Goal: Information Seeking & Learning: Learn about a topic

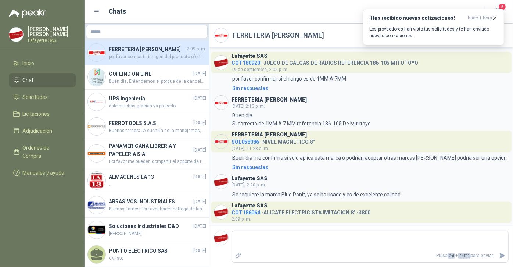
scroll to position [20, 0]
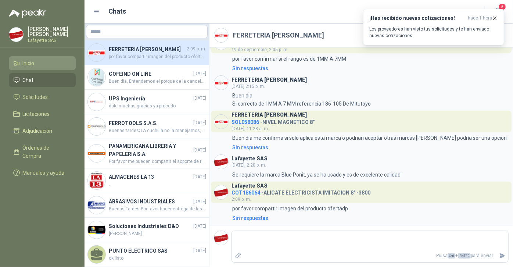
click at [35, 59] on li "Inicio" at bounding box center [42, 63] width 58 height 8
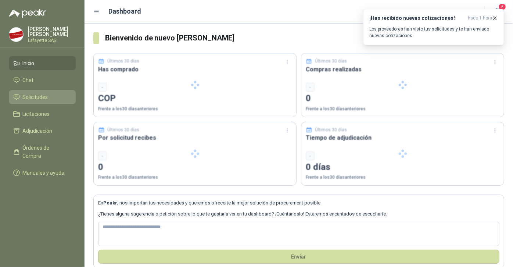
click at [31, 99] on span "Solicitudes" at bounding box center [35, 97] width 25 height 8
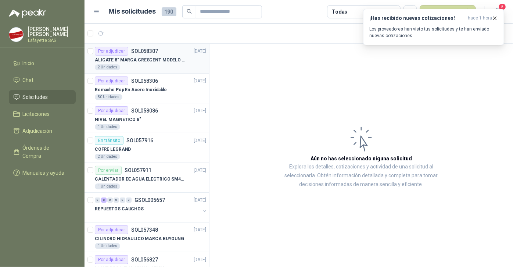
click at [118, 57] on p "ALICATE 8" MARCA CRESCENT MODELO 38008tv" at bounding box center [140, 60] width 91 height 7
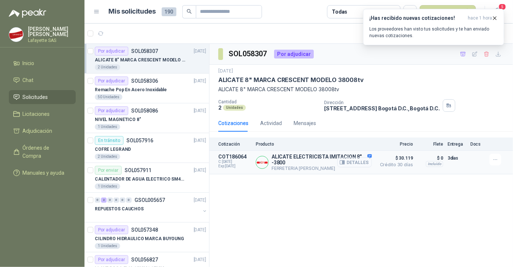
click at [361, 161] on button "Detalles" at bounding box center [354, 162] width 35 height 10
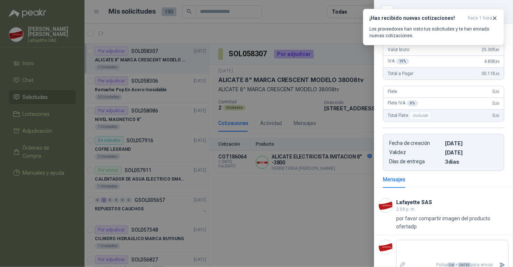
scroll to position [108, 0]
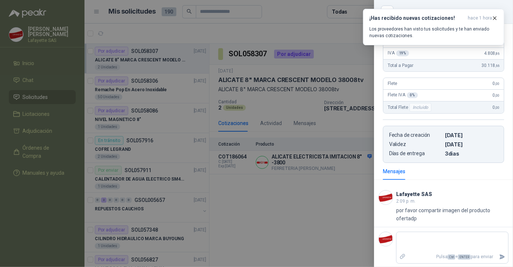
click at [301, 211] on div at bounding box center [256, 133] width 513 height 267
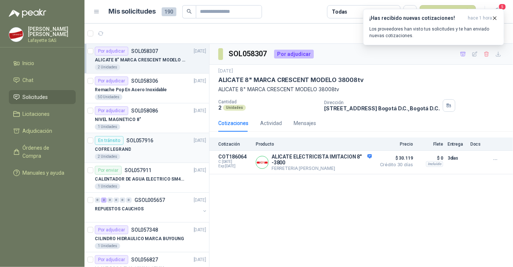
scroll to position [33, 0]
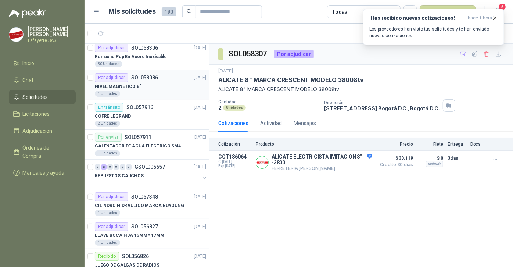
click at [128, 79] on div "Por adjudicar SOL058086" at bounding box center [126, 77] width 63 height 9
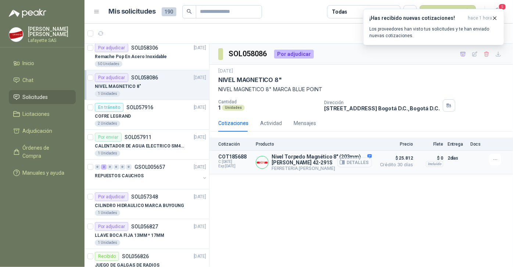
click at [356, 163] on button "Detalles" at bounding box center [354, 162] width 35 height 10
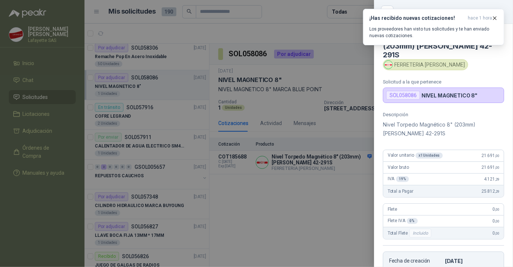
click at [51, 98] on div at bounding box center [256, 133] width 513 height 267
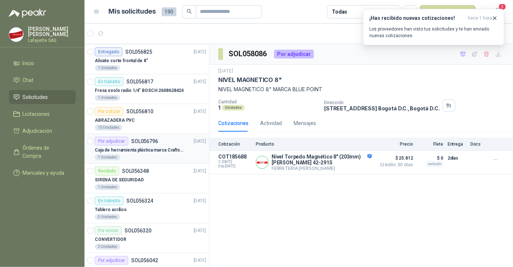
scroll to position [300, 0]
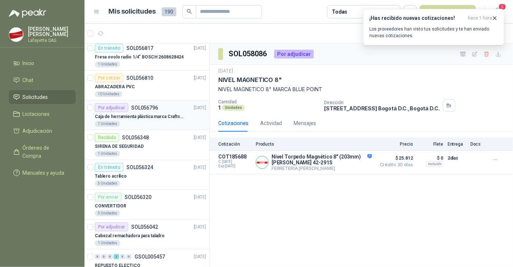
click at [138, 108] on p "SOL056796" at bounding box center [144, 107] width 27 height 5
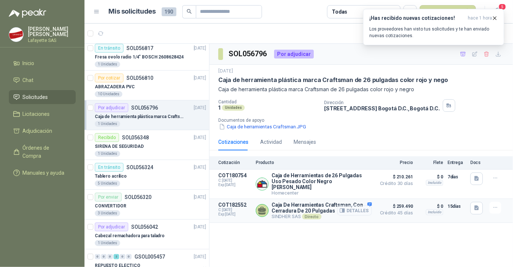
click at [357, 205] on button "Detalles" at bounding box center [354, 210] width 35 height 10
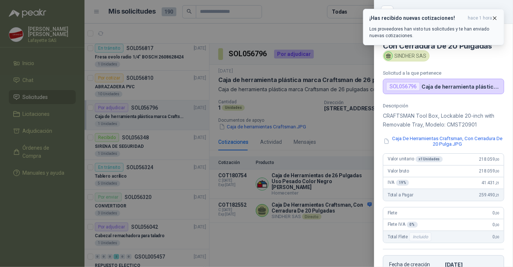
click at [495, 15] on icon "button" at bounding box center [494, 18] width 6 height 6
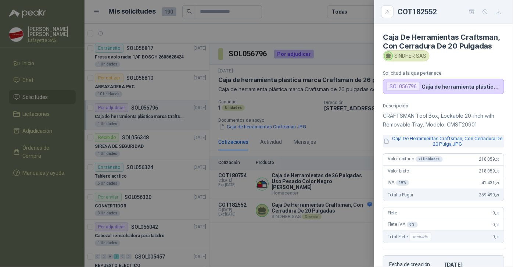
click at [421, 147] on button "Caja De Herramientas Craftsman, Con Cerradura De 20 Pulga.JPG" at bounding box center [443, 141] width 121 height 12
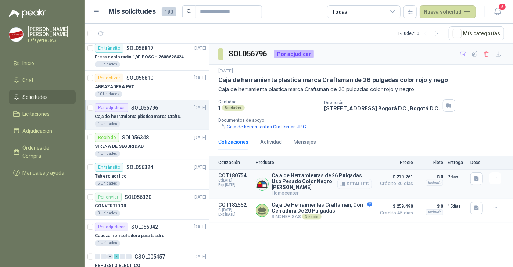
click at [365, 179] on button "Detalles" at bounding box center [354, 184] width 35 height 10
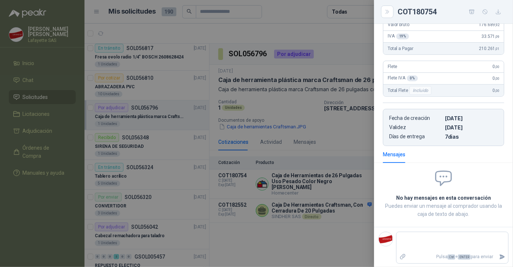
scroll to position [0, 0]
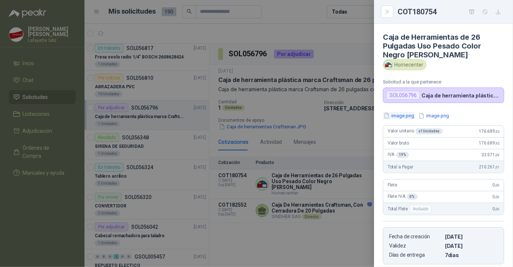
click at [405, 116] on button "image.png" at bounding box center [399, 116] width 32 height 8
click at [443, 113] on button "image.png" at bounding box center [433, 116] width 32 height 8
click at [408, 115] on button "image.png" at bounding box center [399, 116] width 32 height 8
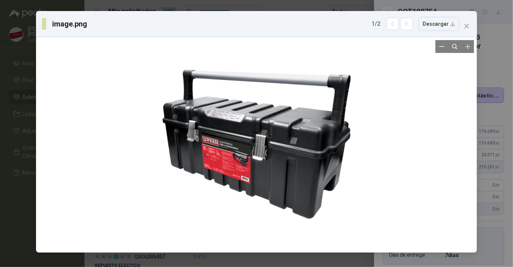
drag, startPoint x: 252, startPoint y: 133, endPoint x: 156, endPoint y: 135, distance: 95.8
click at [156, 135] on div at bounding box center [256, 144] width 209 height 209
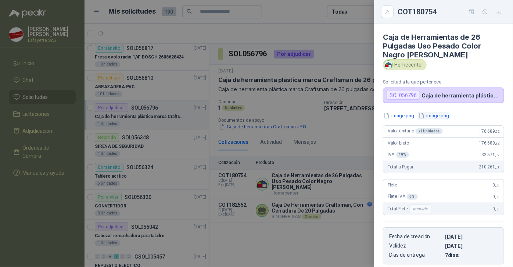
click at [432, 116] on button "image.png" at bounding box center [433, 116] width 32 height 8
click at [300, 224] on div at bounding box center [256, 133] width 513 height 267
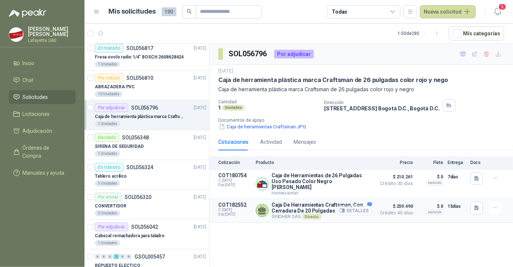
click at [354, 206] on button "Detalles" at bounding box center [354, 210] width 35 height 10
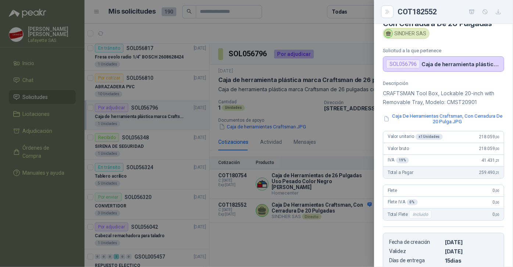
scroll to position [0, 0]
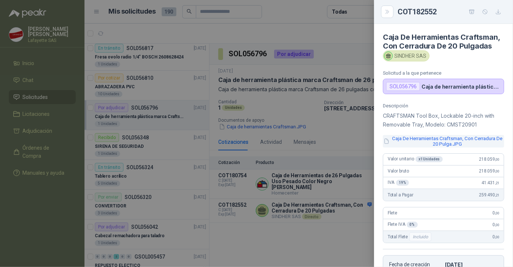
click at [423, 147] on button "Caja De Herramientas Craftsman, Con Cerradura De 20 Pulga.JPG" at bounding box center [443, 141] width 121 height 12
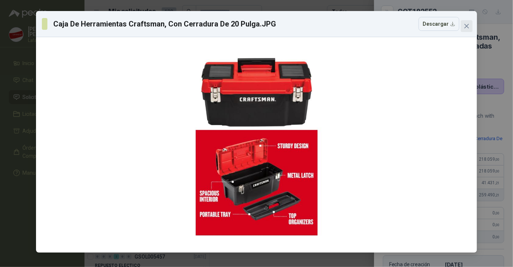
click at [467, 29] on button "Close" at bounding box center [466, 26] width 12 height 12
